Goal: Find specific page/section: Locate a particular part of the current website

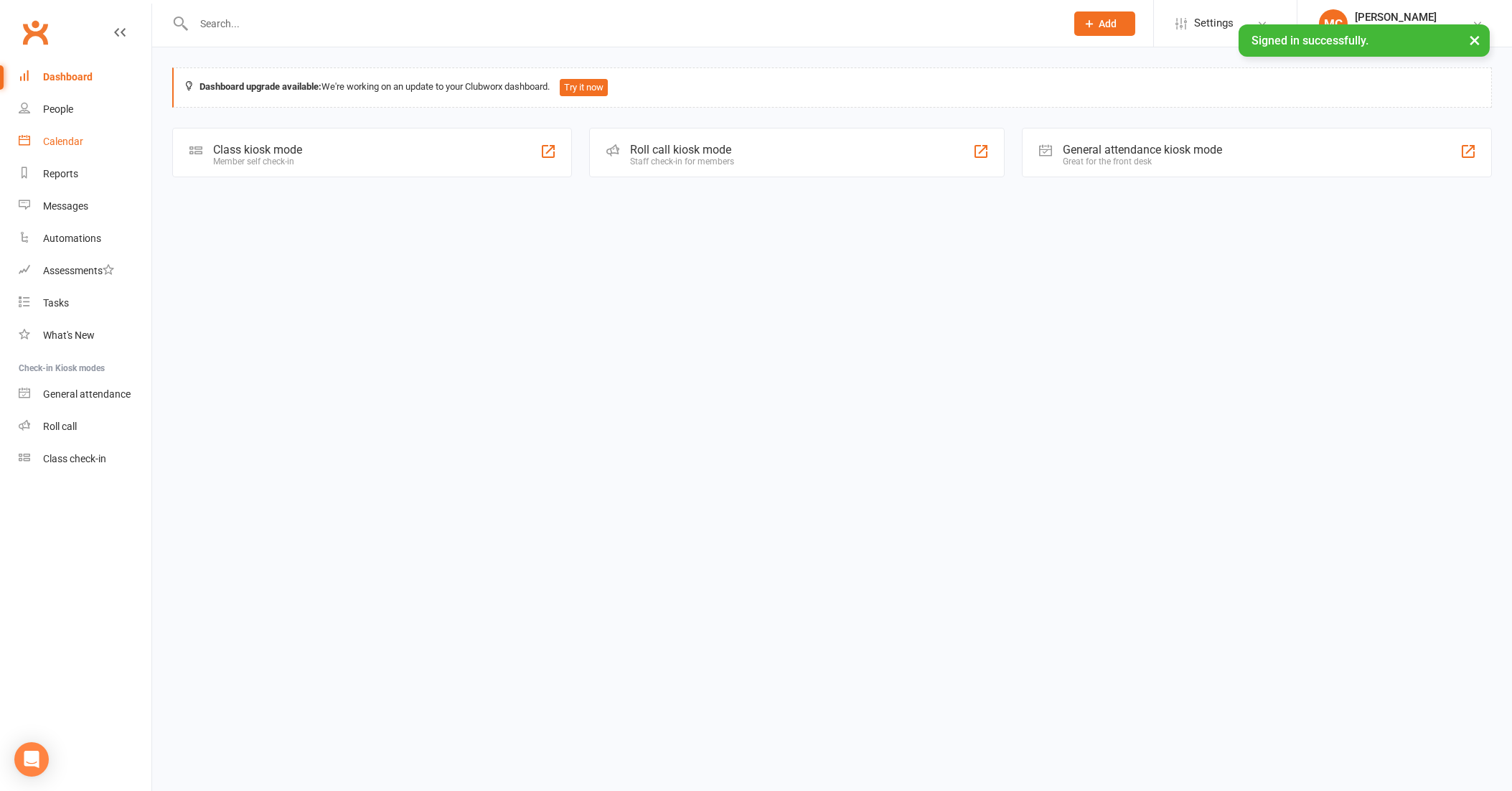
click at [59, 142] on div "Calendar" at bounding box center [63, 142] width 41 height 11
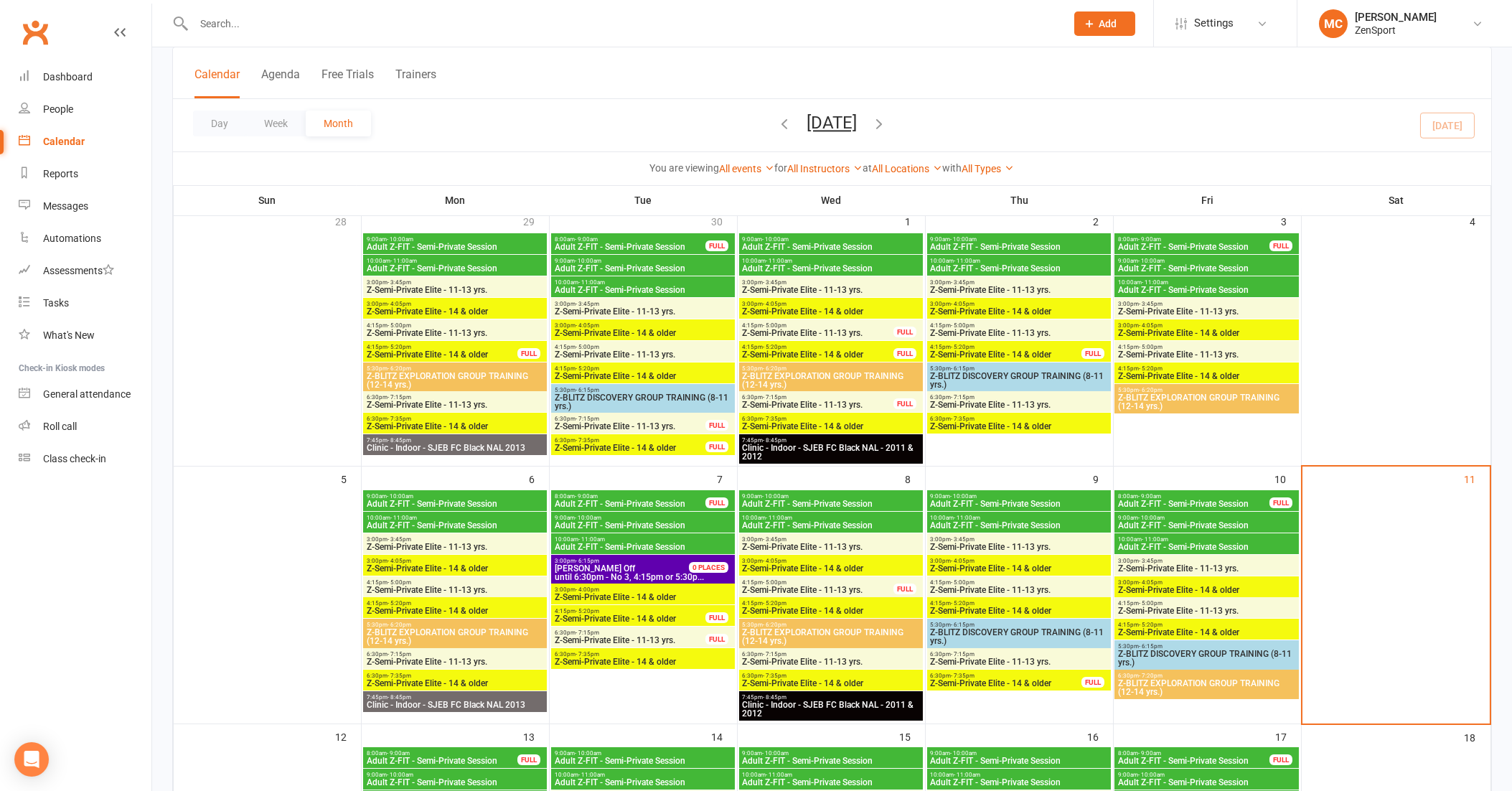
scroll to position [95, 0]
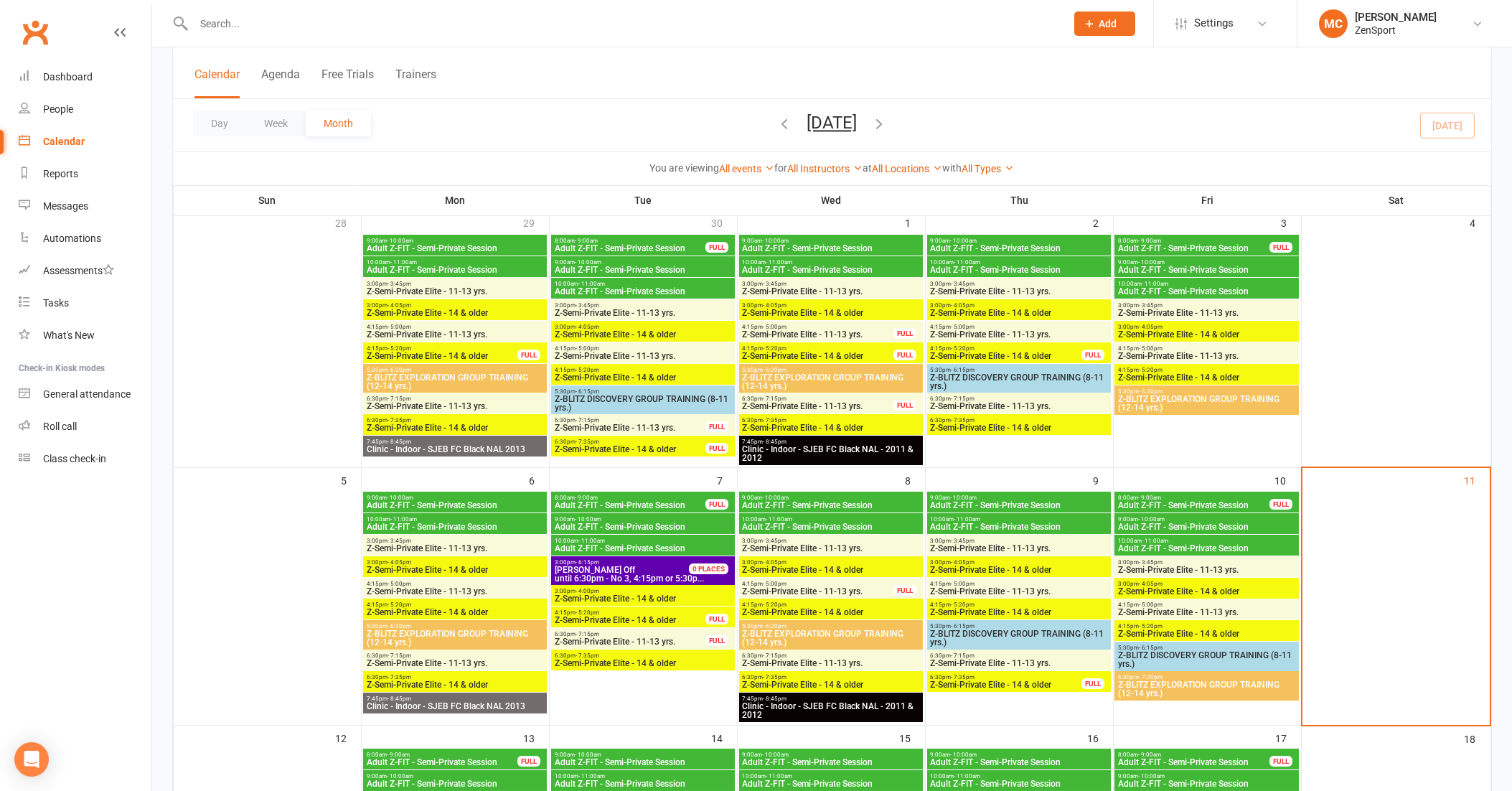
click at [549, 17] on input "text" at bounding box center [622, 23] width 866 height 20
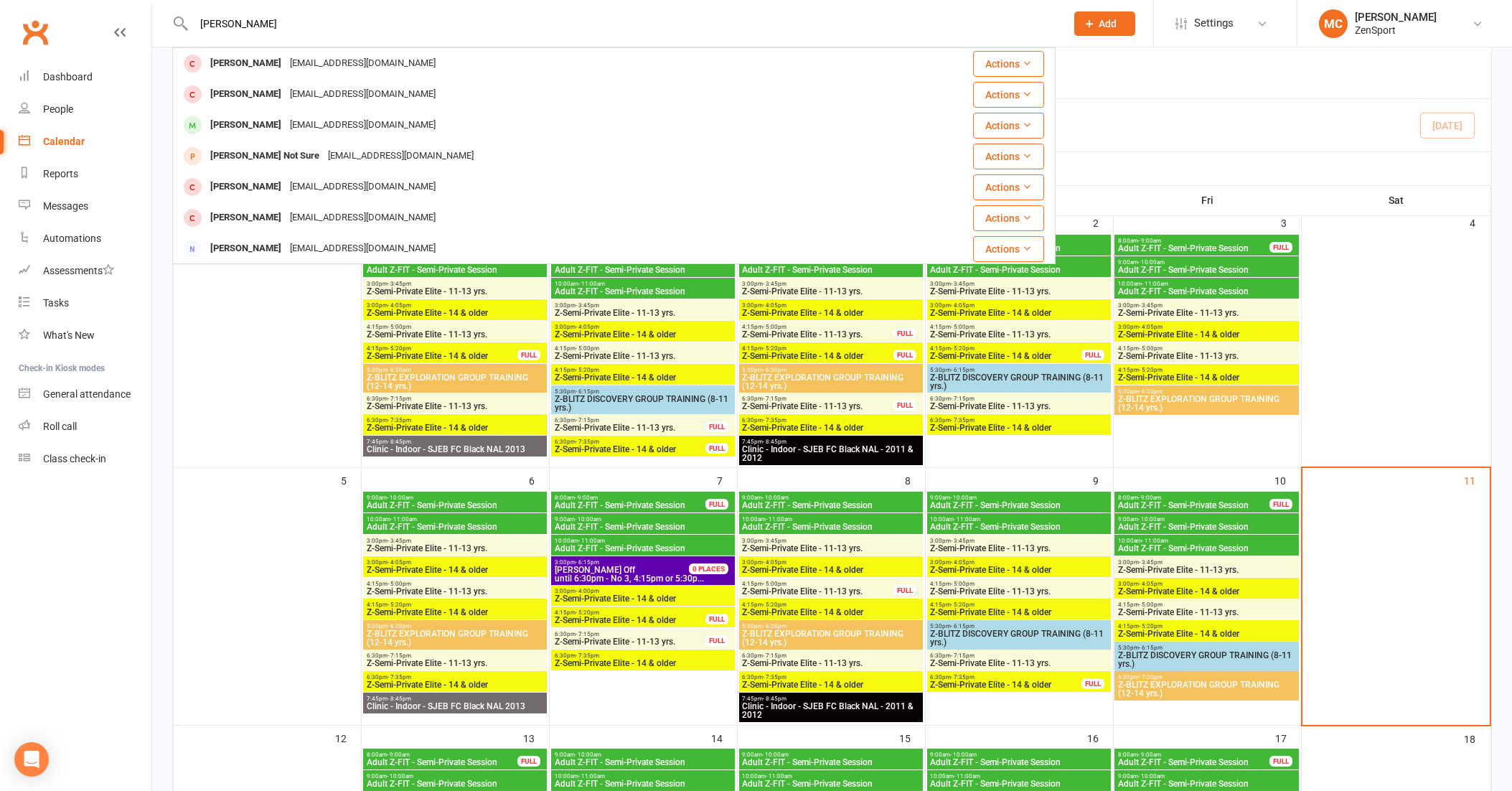
type input "[PERSON_NAME]"
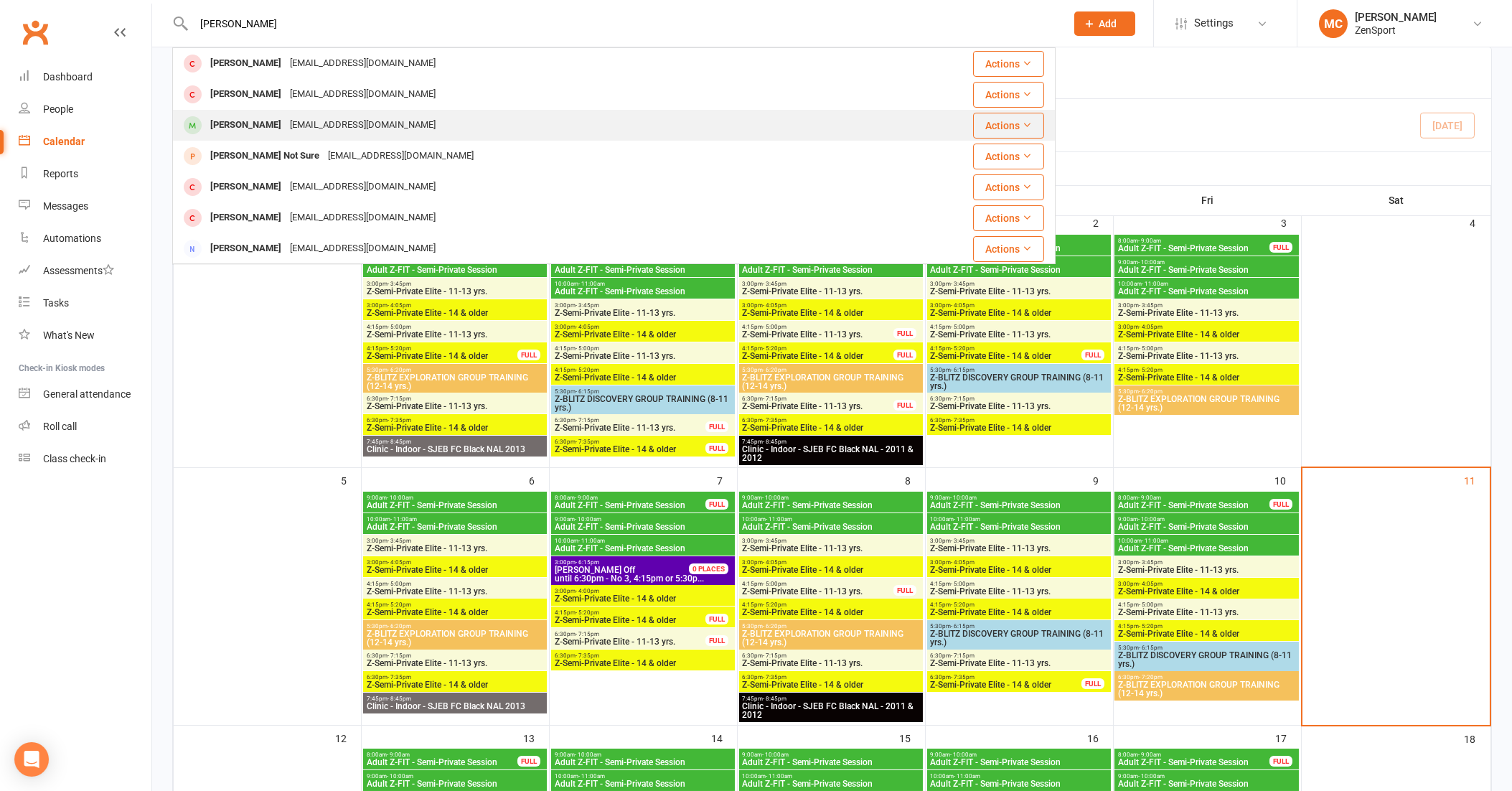
drag, startPoint x: 549, startPoint y: 17, endPoint x: 236, endPoint y: 138, distance: 335.6
click at [236, 138] on div "[PERSON_NAME] [EMAIL_ADDRESS][DOMAIN_NAME]" at bounding box center [540, 125] width 733 height 29
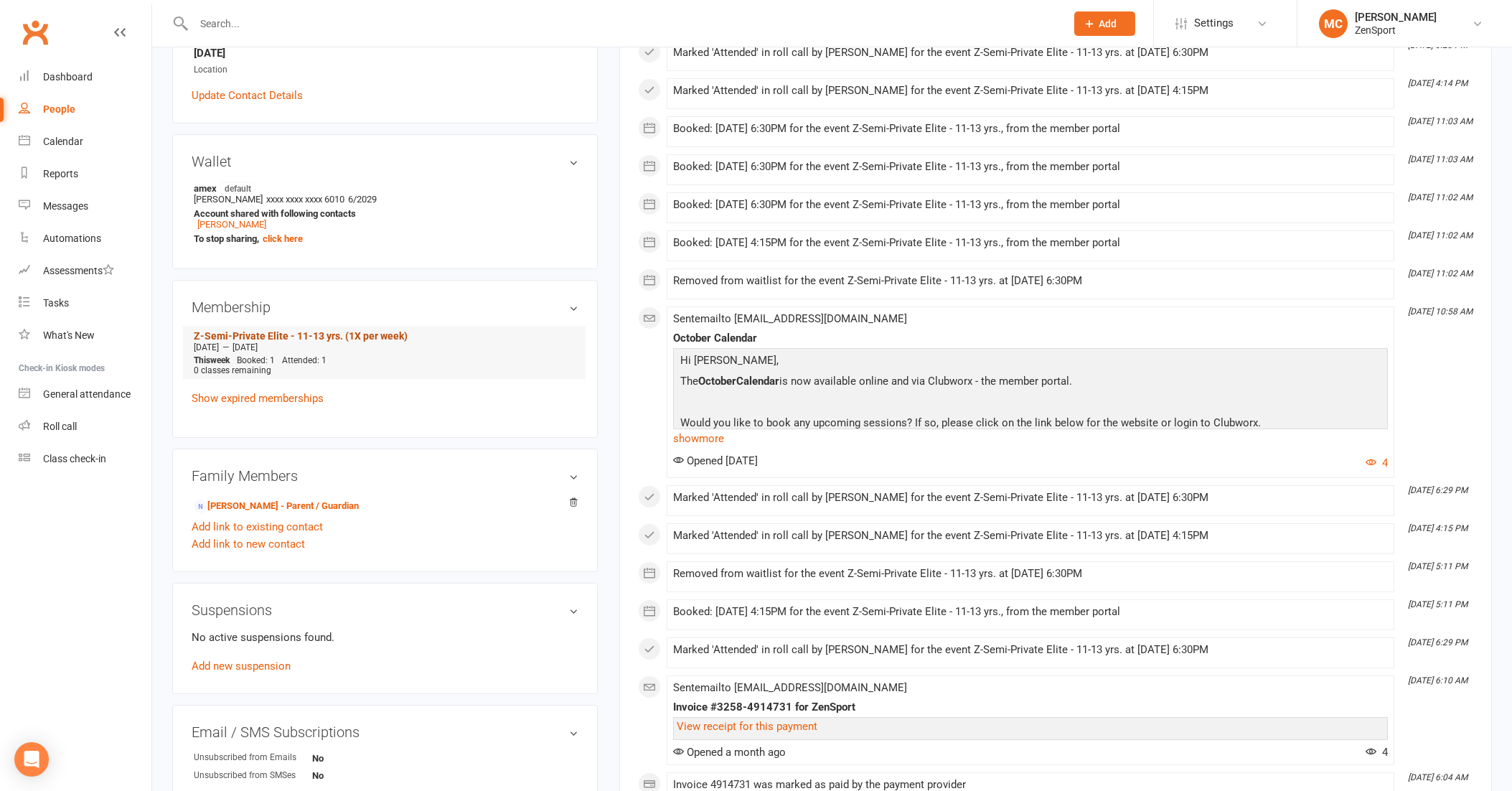
scroll to position [332, 0]
click at [470, 11] on div at bounding box center [614, 23] width 884 height 47
click at [381, 25] on input "text" at bounding box center [622, 23] width 866 height 20
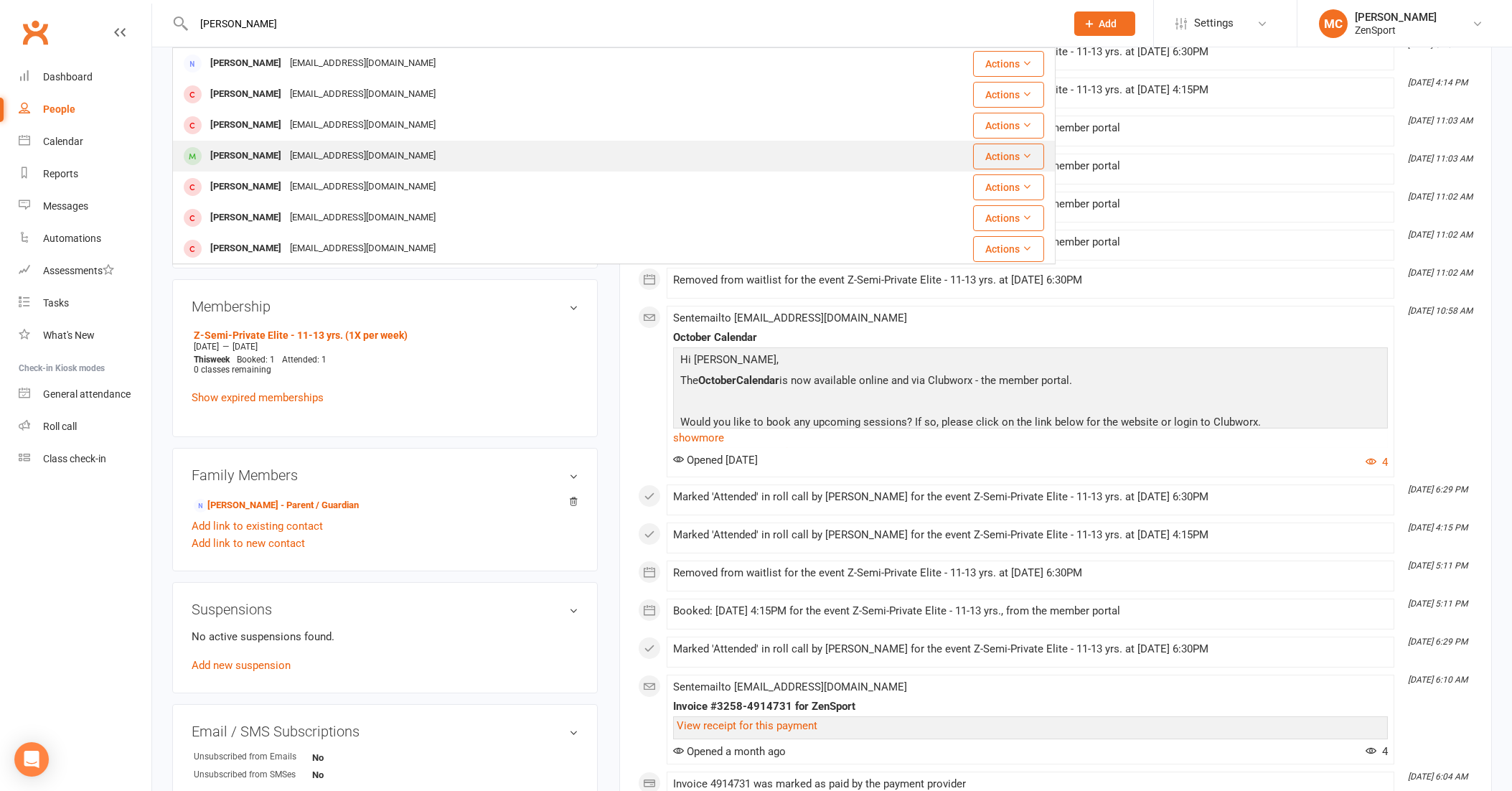
type input "[PERSON_NAME]"
click at [236, 147] on div "[PERSON_NAME]" at bounding box center [246, 156] width 79 height 21
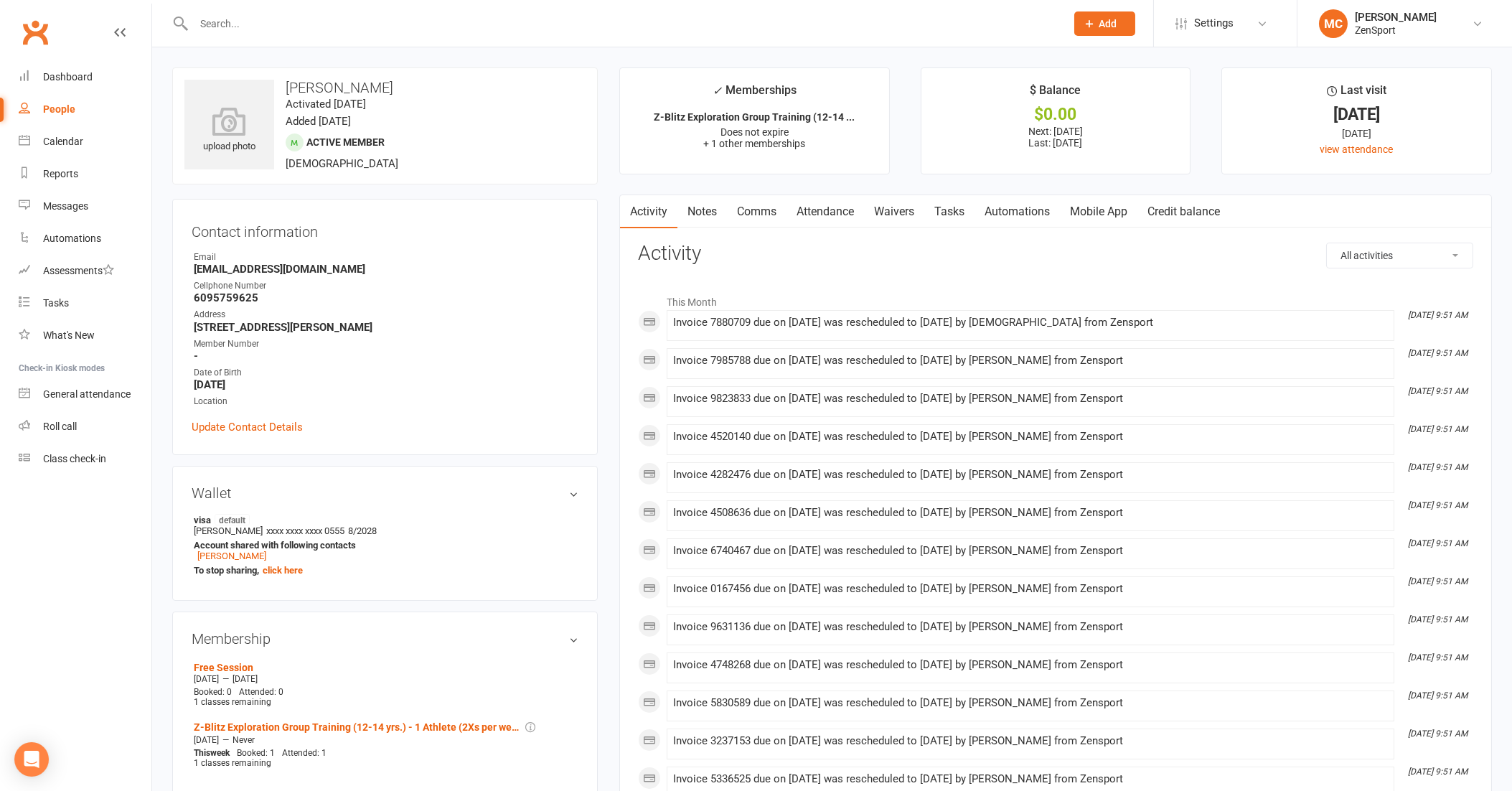
click at [907, 211] on link "Waivers" at bounding box center [894, 212] width 60 height 33
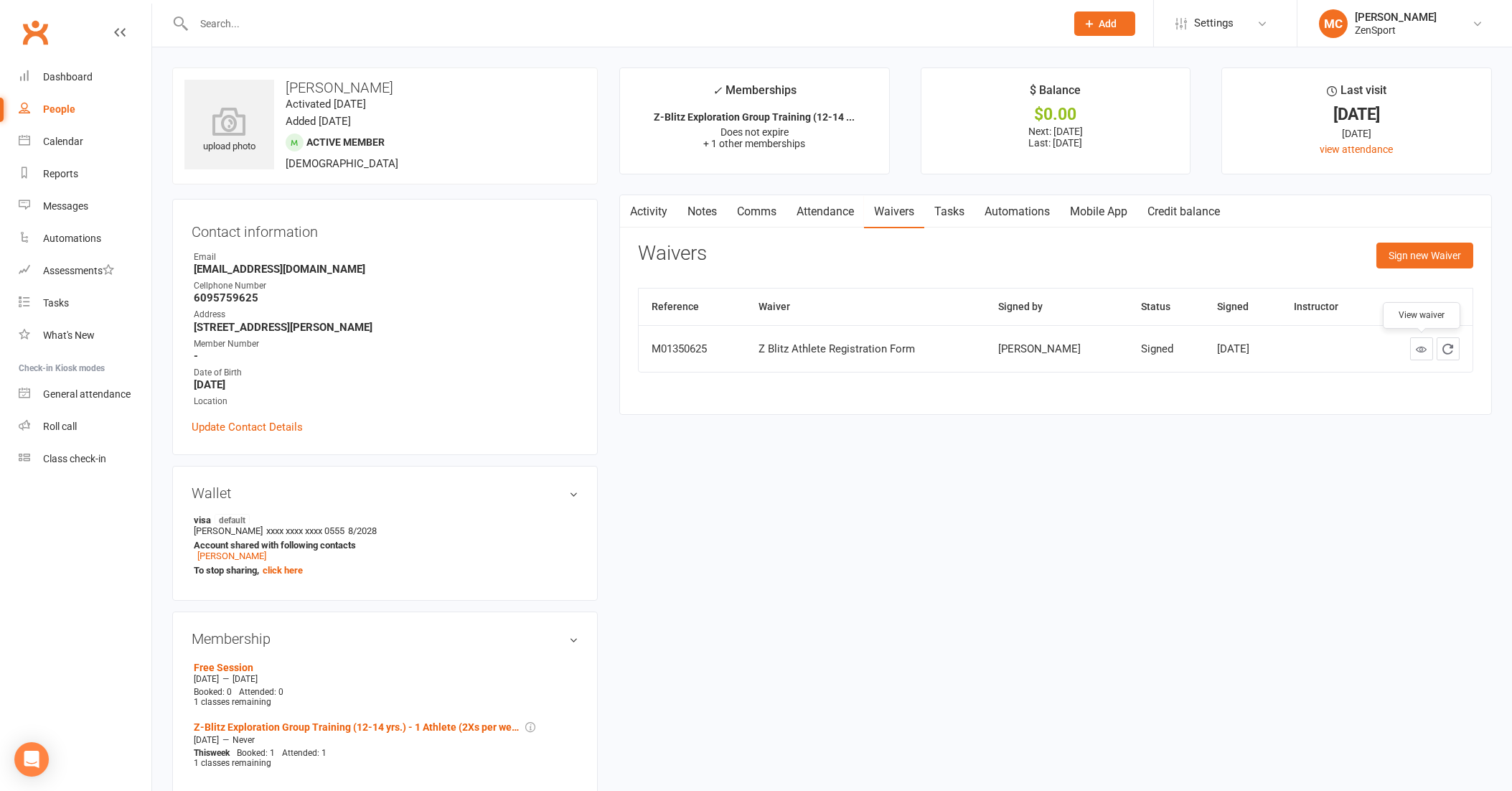
click at [1417, 347] on icon at bounding box center [1421, 350] width 11 height 11
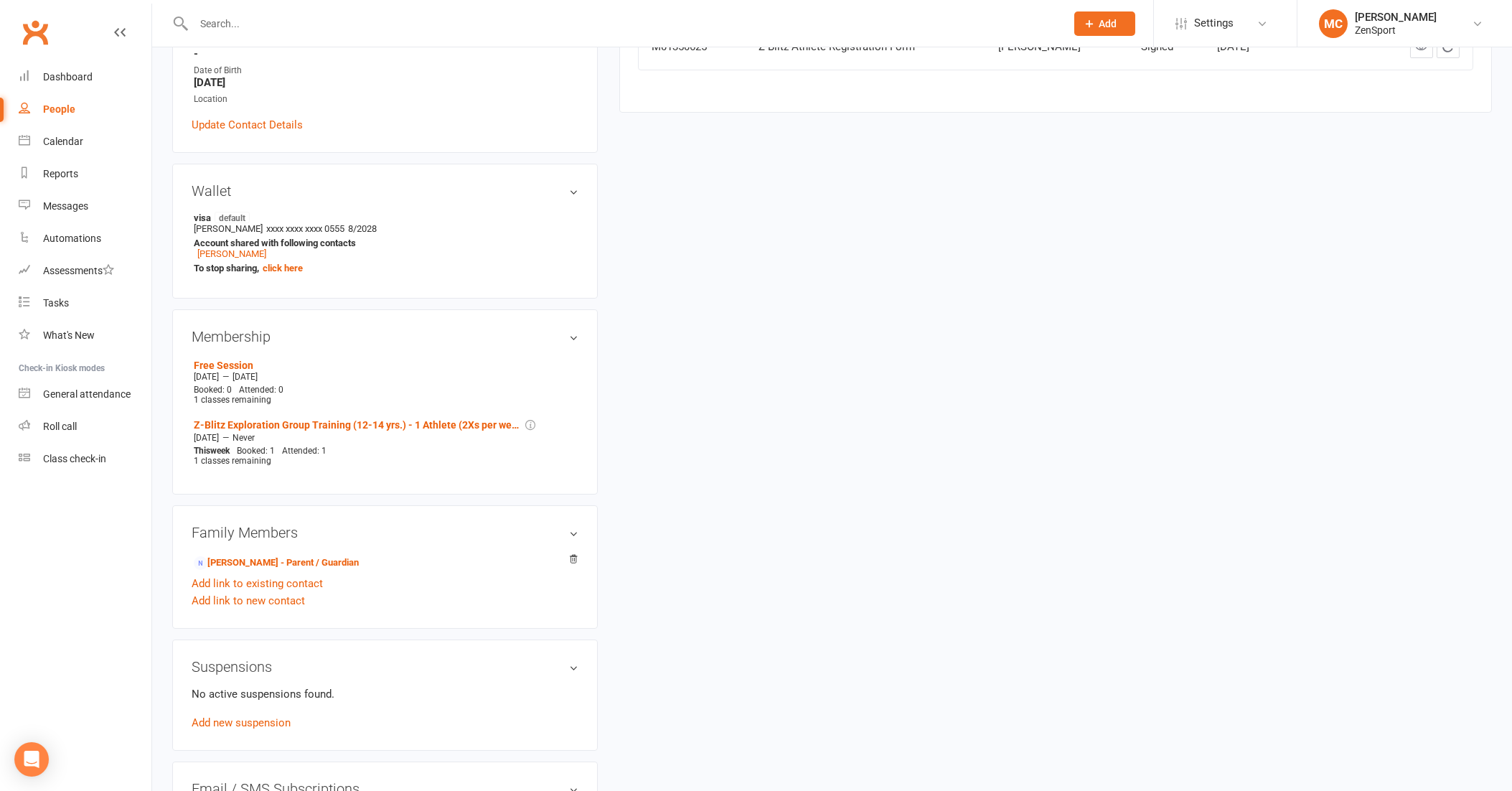
scroll to position [389, 0]
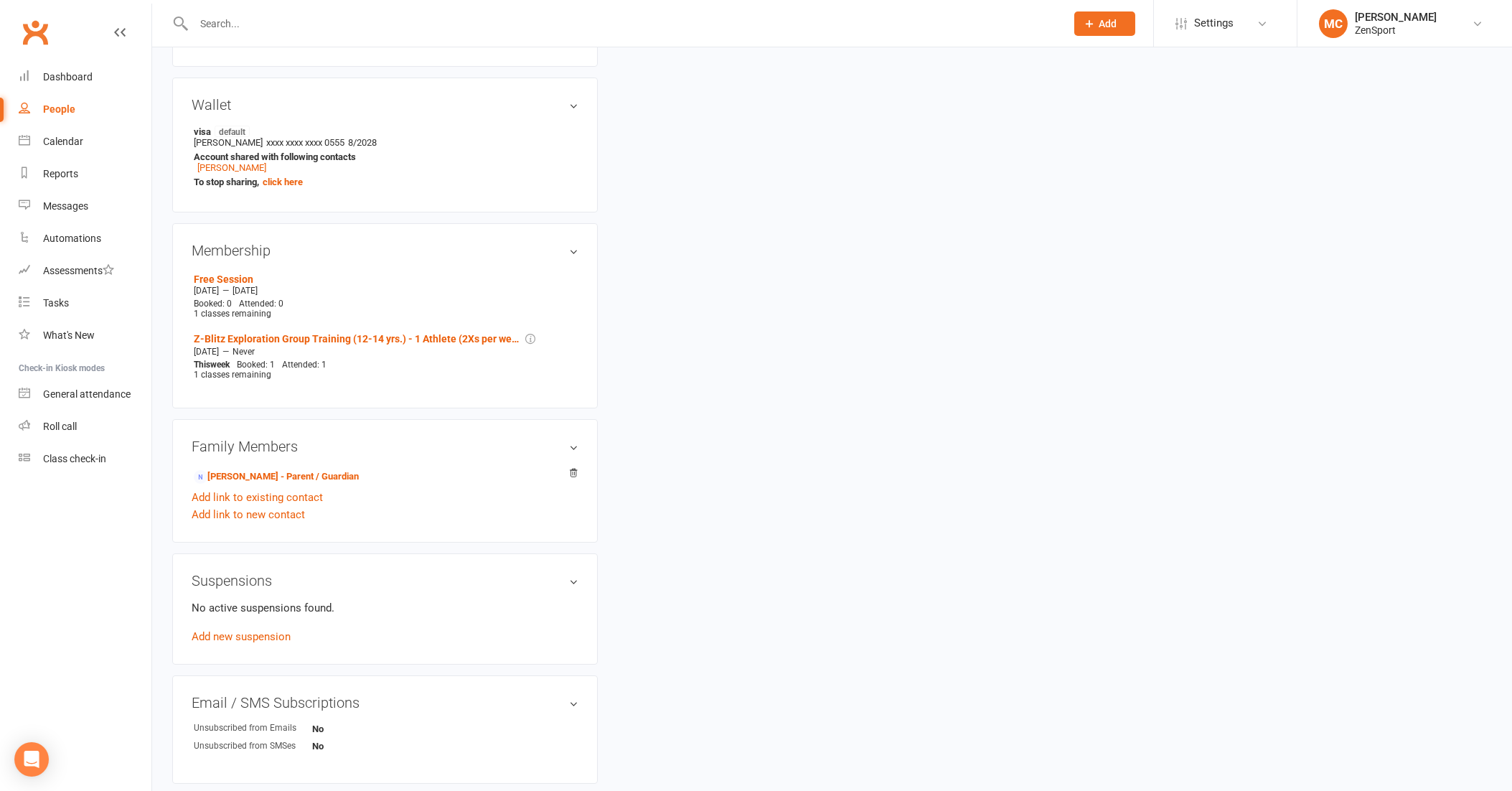
click at [322, 21] on input "text" at bounding box center [622, 23] width 866 height 20
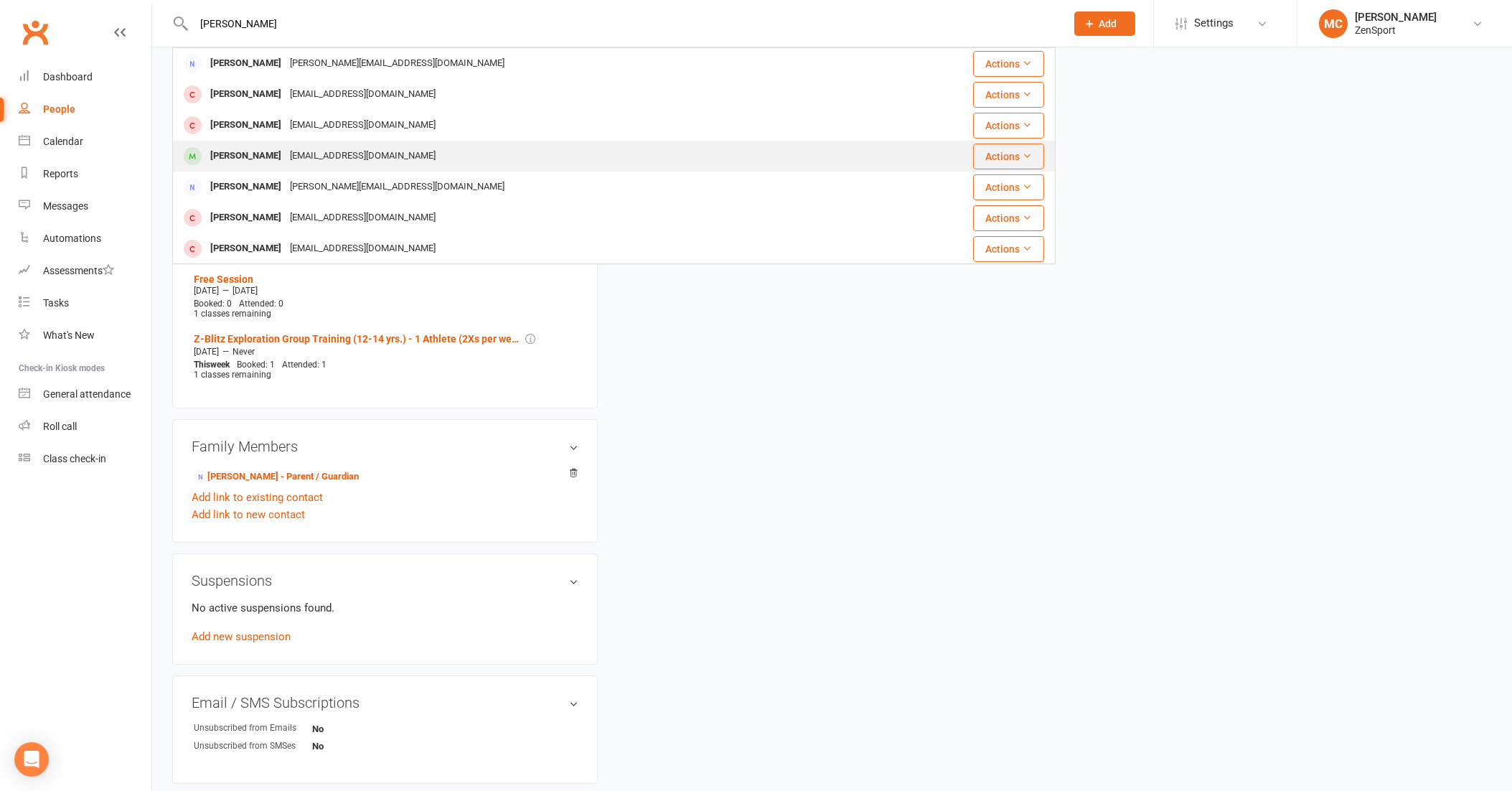
type input "[PERSON_NAME]"
click at [236, 160] on div "[PERSON_NAME]" at bounding box center [246, 156] width 79 height 21
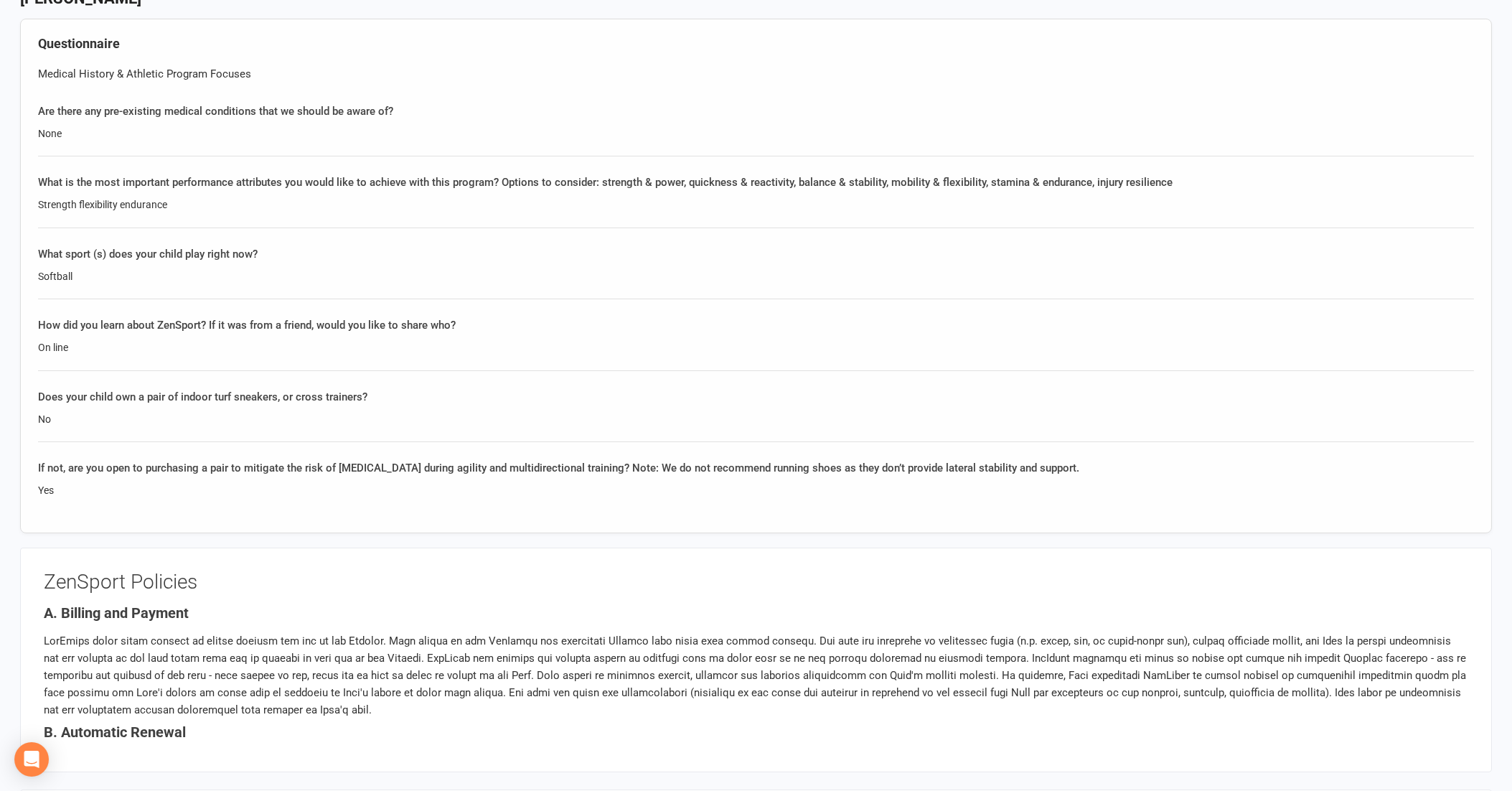
scroll to position [1516, 0]
